Goal: Task Accomplishment & Management: Manage account settings

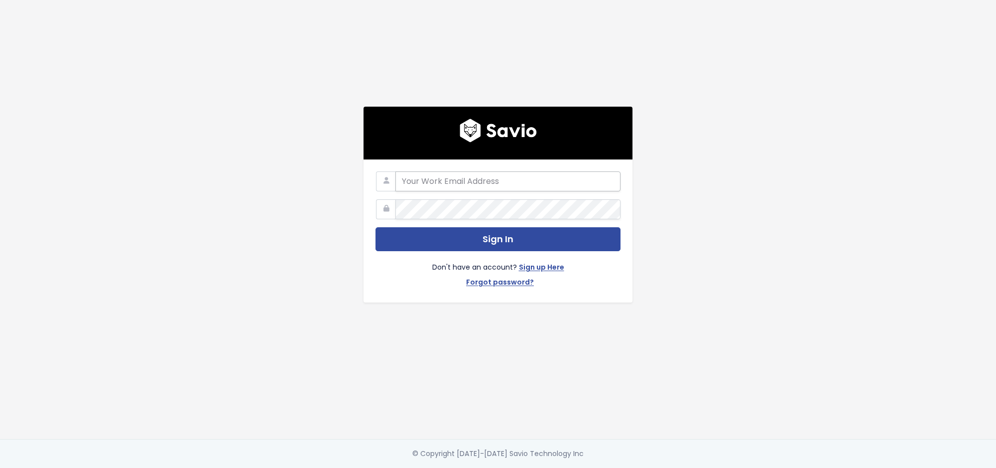
click at [483, 184] on input "email" at bounding box center [507, 181] width 225 height 20
type input "francisco.peleato@toasttab.com"
click at [345, 266] on div "francisco.peleato@toasttab.com Sign In Don't have an account? Sign up Here Forg…" at bounding box center [498, 219] width 568 height 439
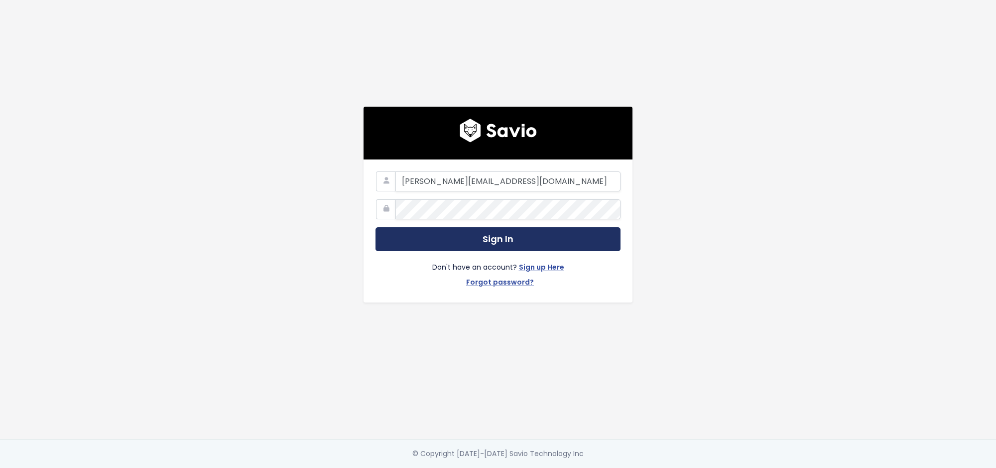
click at [423, 241] on button "Sign In" at bounding box center [497, 239] width 245 height 24
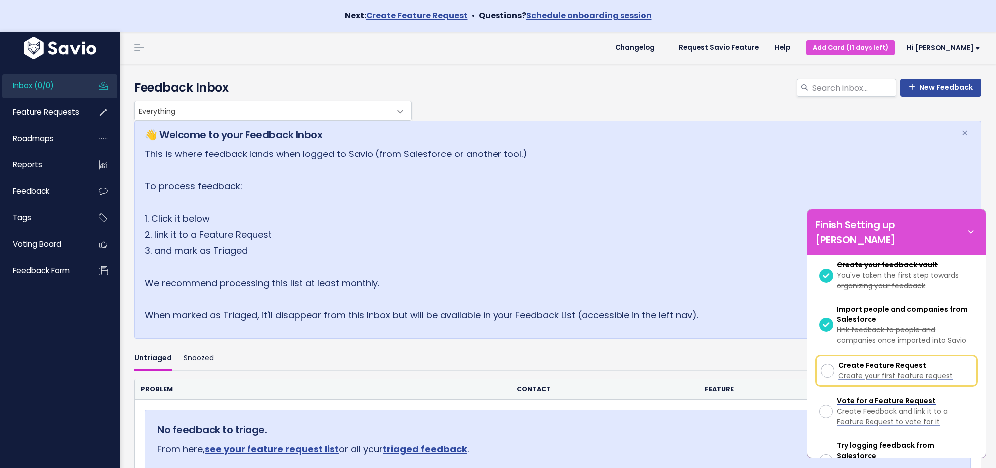
scroll to position [83, 0]
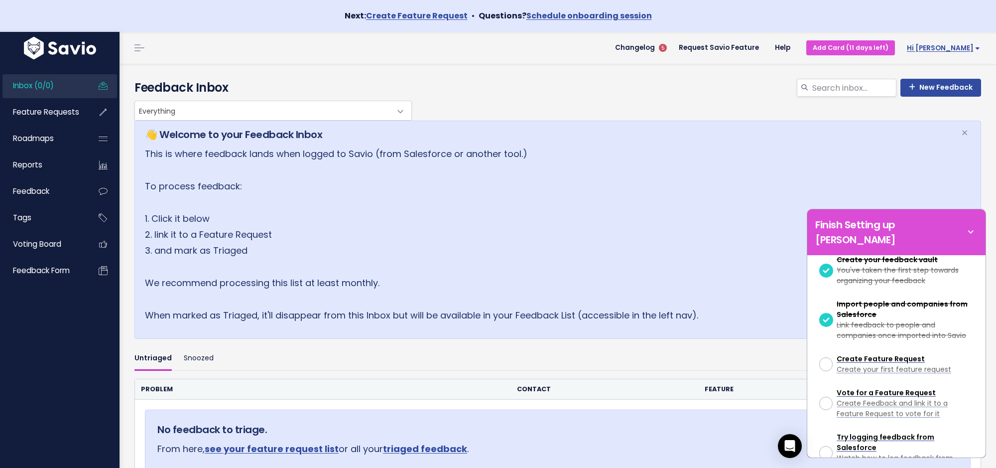
click at [970, 49] on span "Hi [PERSON_NAME]" at bounding box center [943, 47] width 73 height 7
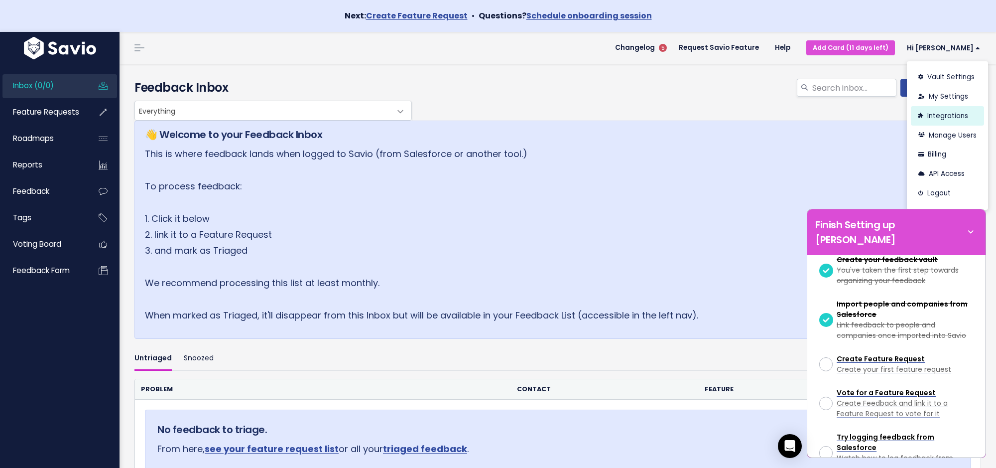
click at [958, 116] on link "Integrations" at bounding box center [947, 115] width 73 height 19
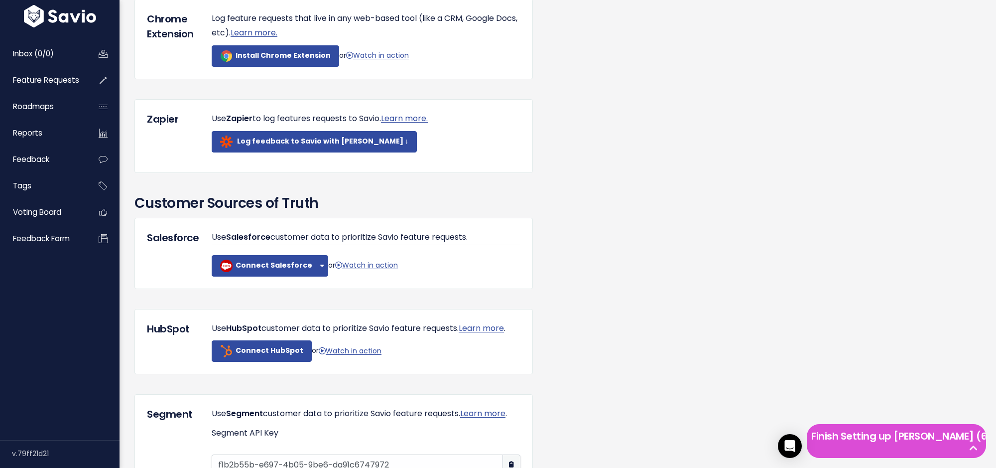
scroll to position [606, 0]
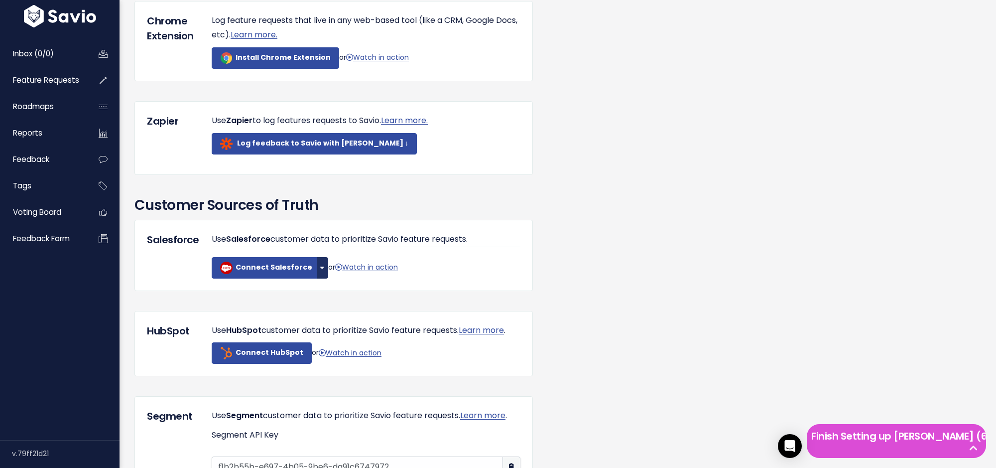
click at [317, 278] on button "button" at bounding box center [322, 267] width 11 height 21
click at [334, 303] on link "Connect Sandbox" at bounding box center [342, 293] width 76 height 19
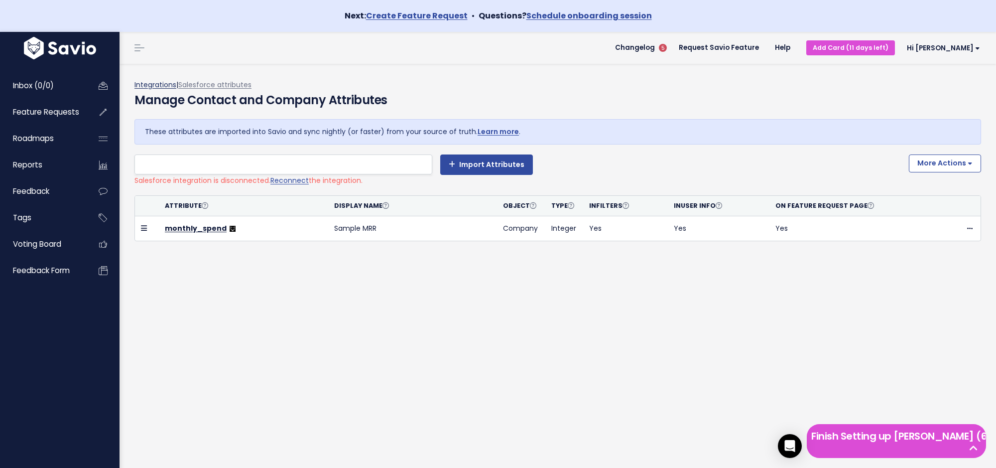
click at [143, 80] on link "Integrations" at bounding box center [155, 85] width 42 height 10
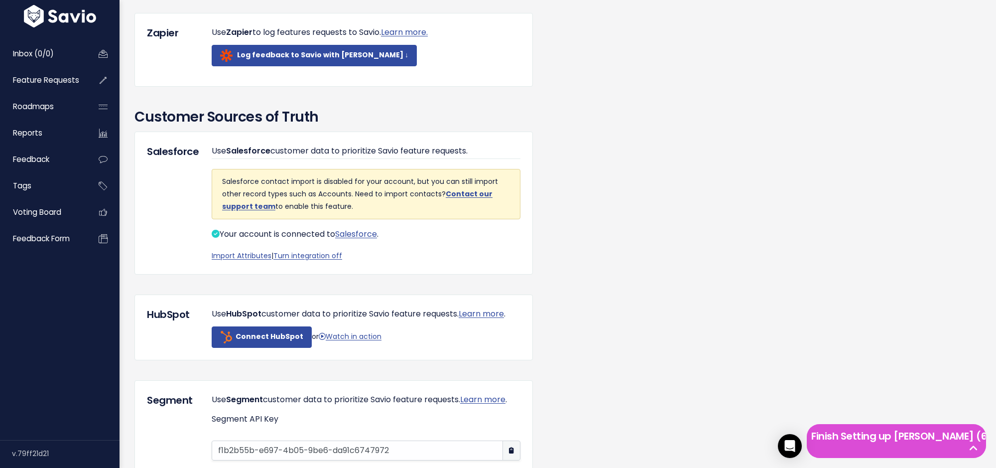
scroll to position [619, 0]
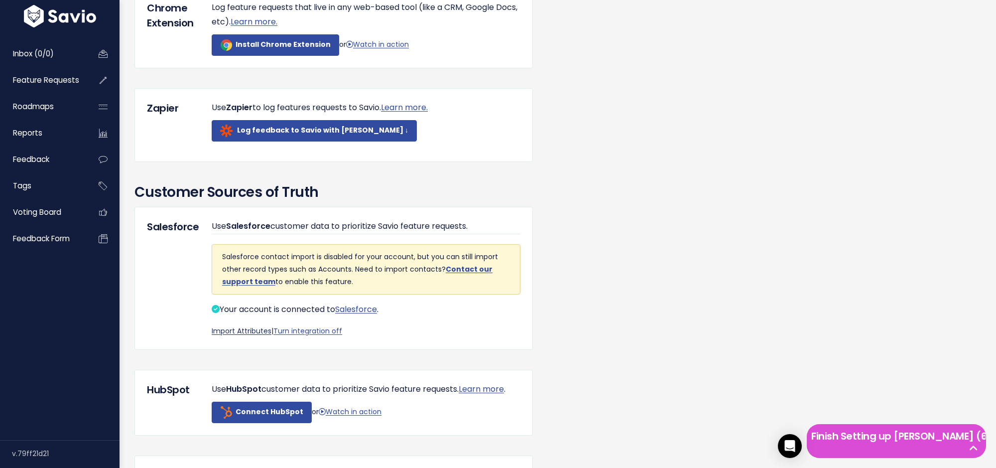
click at [254, 336] on link "Import Attributes" at bounding box center [242, 331] width 60 height 10
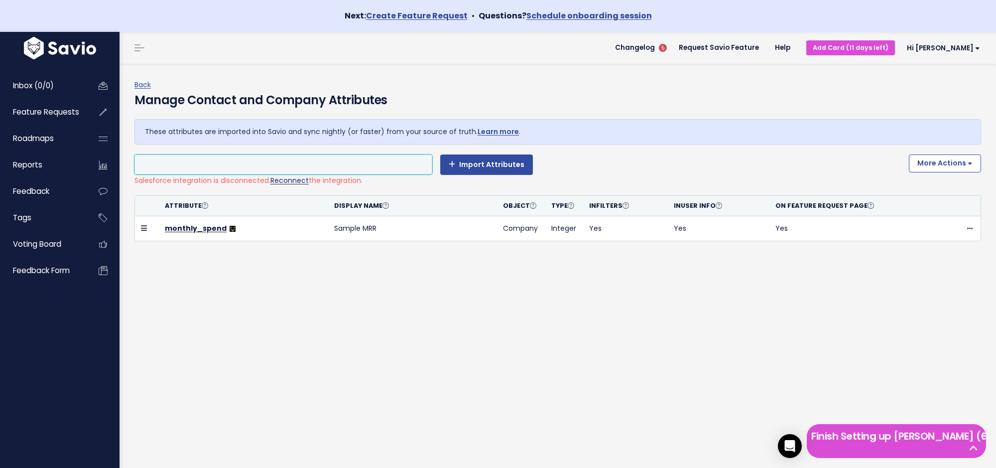
click at [287, 179] on link "Reconnect" at bounding box center [289, 180] width 38 height 10
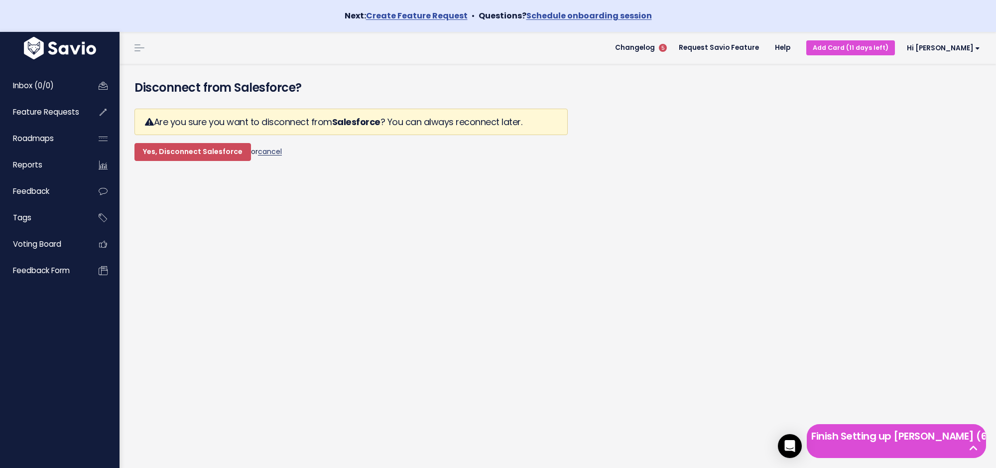
click at [273, 151] on link "cancel" at bounding box center [270, 151] width 24 height 10
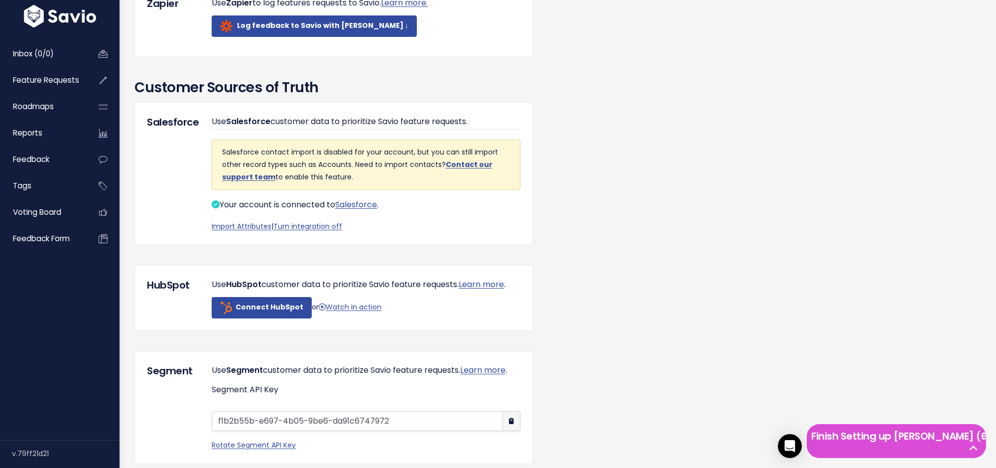
scroll to position [709, 0]
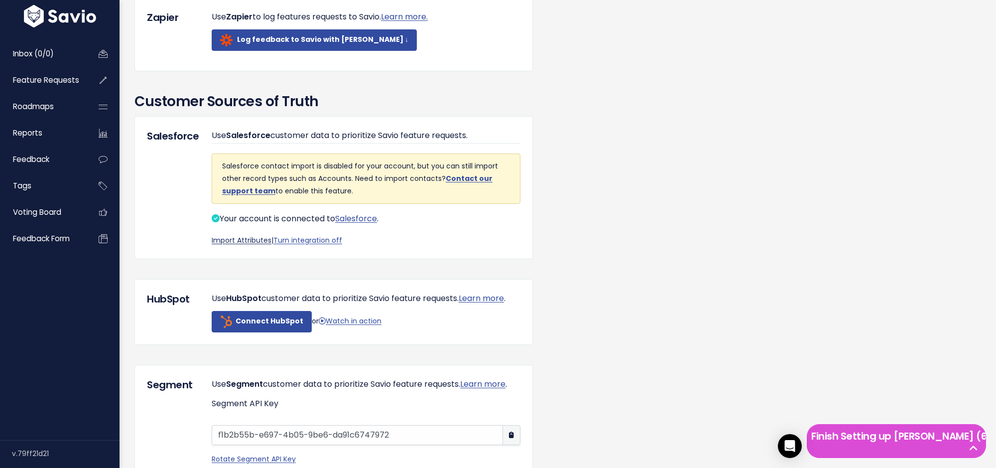
click at [250, 245] on link "Import Attributes" at bounding box center [242, 240] width 60 height 10
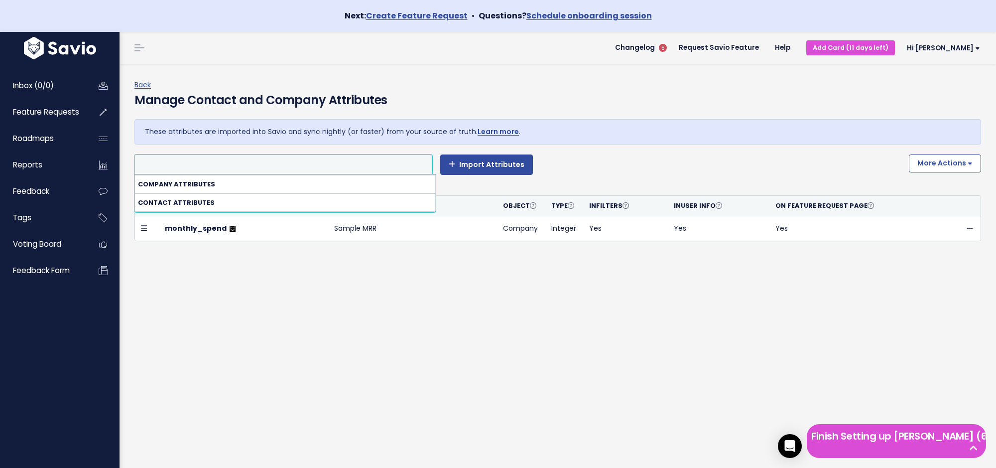
click at [343, 435] on div "Back Manage Contact and Company Attributes These attributes are imported into S…" at bounding box center [558, 282] width 876 height 436
